Goal: Information Seeking & Learning: Learn about a topic

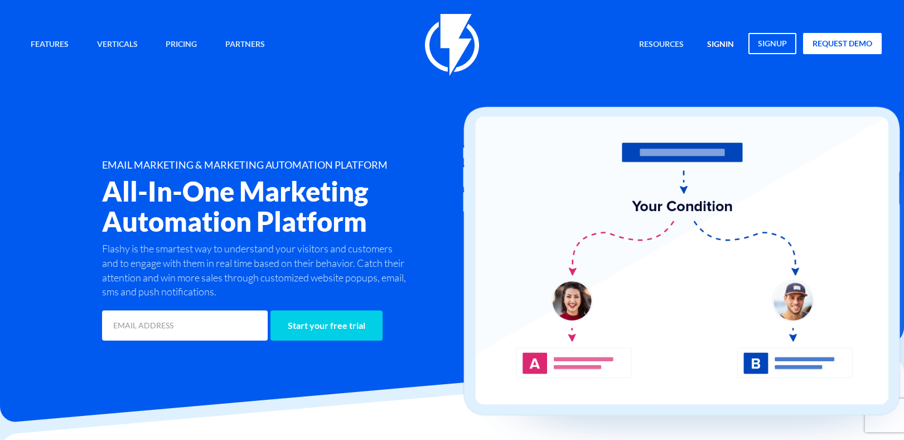
click at [724, 44] on link "signin" at bounding box center [721, 45] width 44 height 24
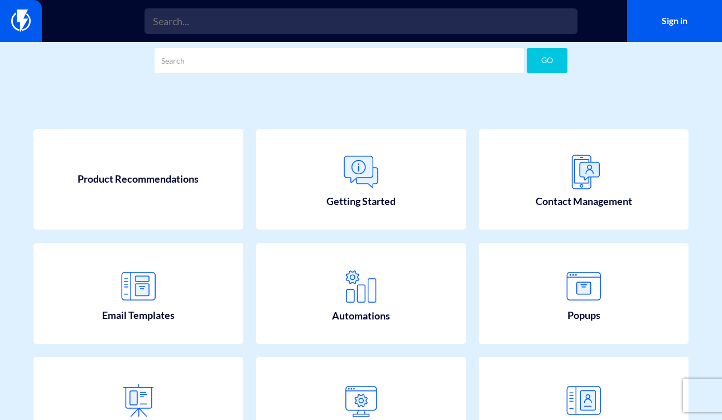
scroll to position [41, 0]
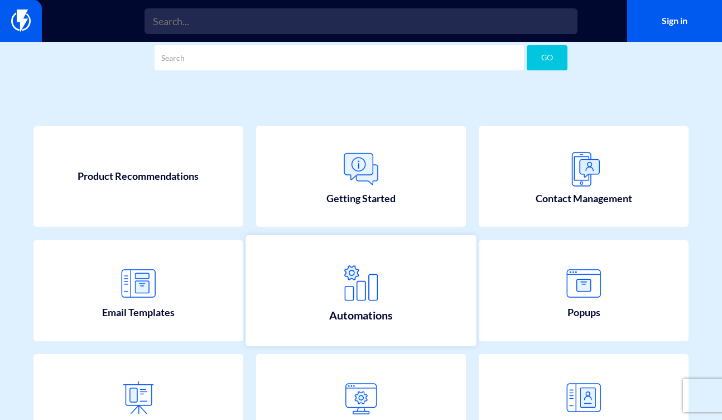
click at [373, 272] on img at bounding box center [360, 282] width 49 height 49
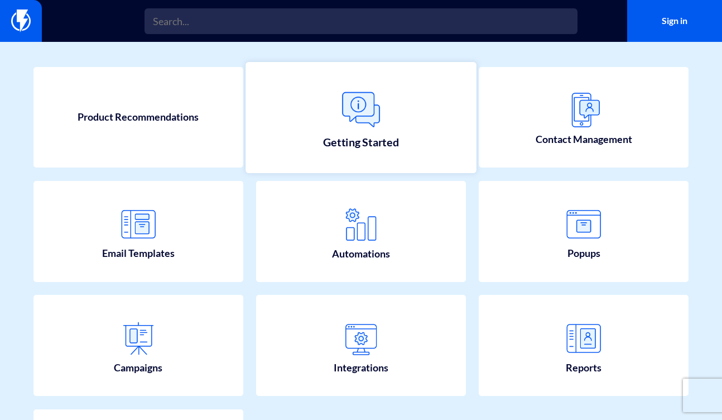
scroll to position [11, 0]
